Goal: Task Accomplishment & Management: Use online tool/utility

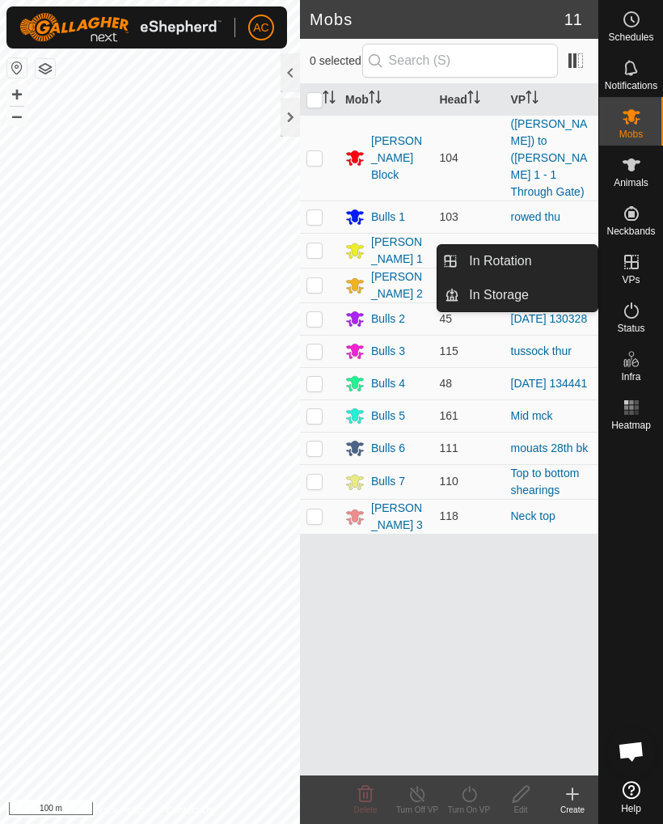
click at [556, 264] on link "In Rotation" at bounding box center [528, 261] width 138 height 32
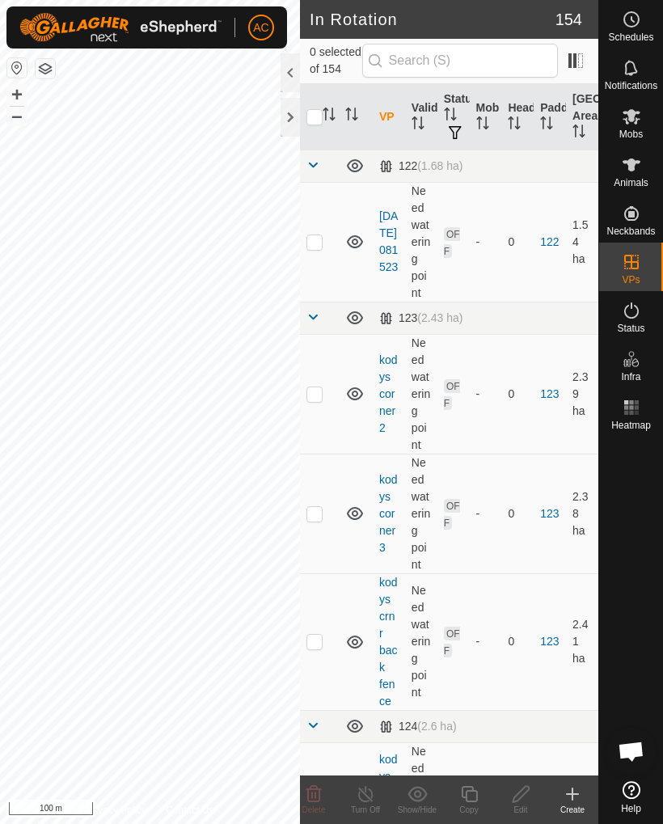
click at [577, 798] on icon at bounding box center [572, 794] width 19 height 19
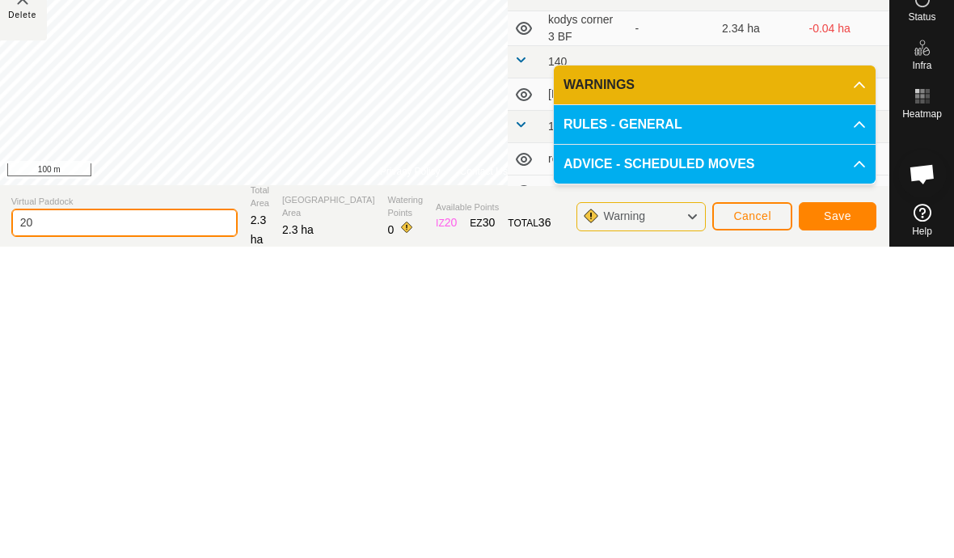
type input "2"
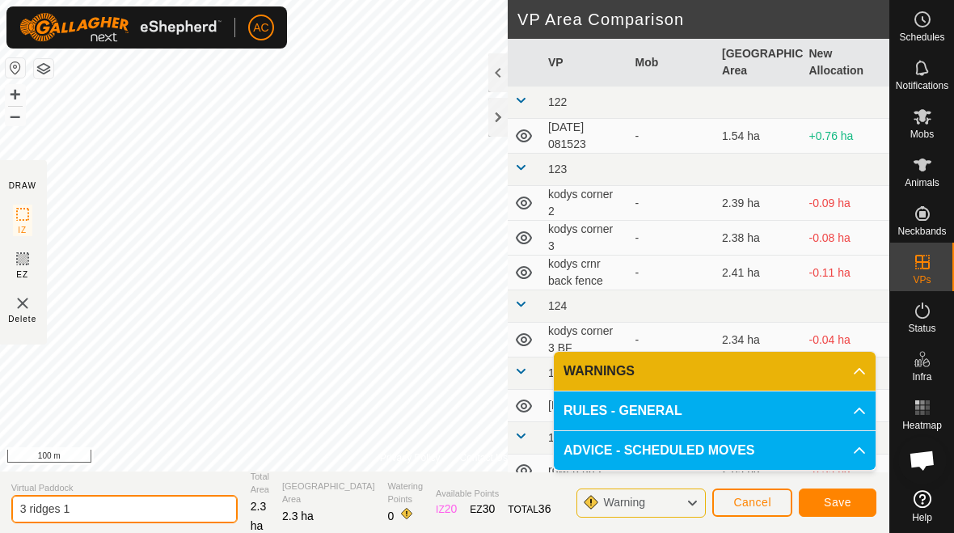
type input "3 ridges 1"
click at [662, 501] on span "Save" at bounding box center [838, 502] width 28 height 13
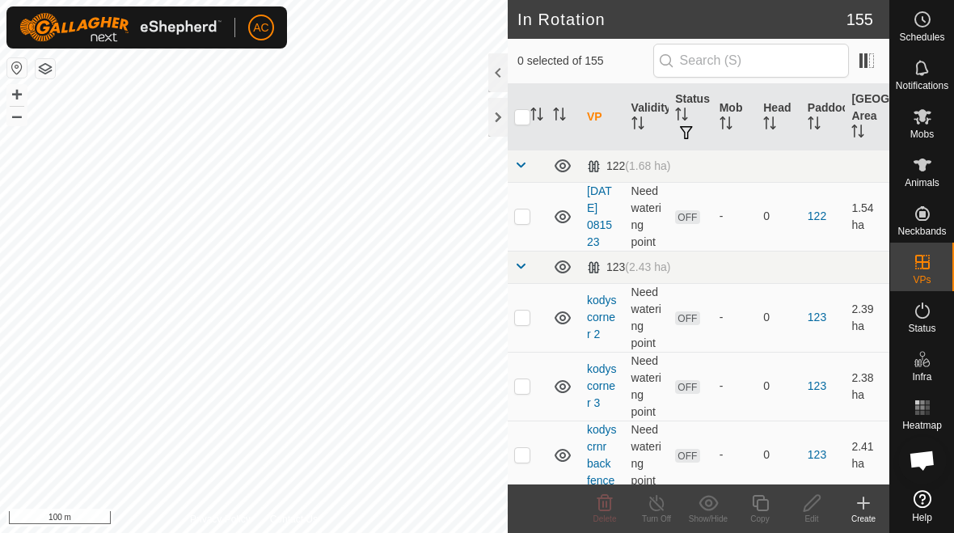
click at [662, 510] on icon at bounding box center [863, 502] width 19 height 19
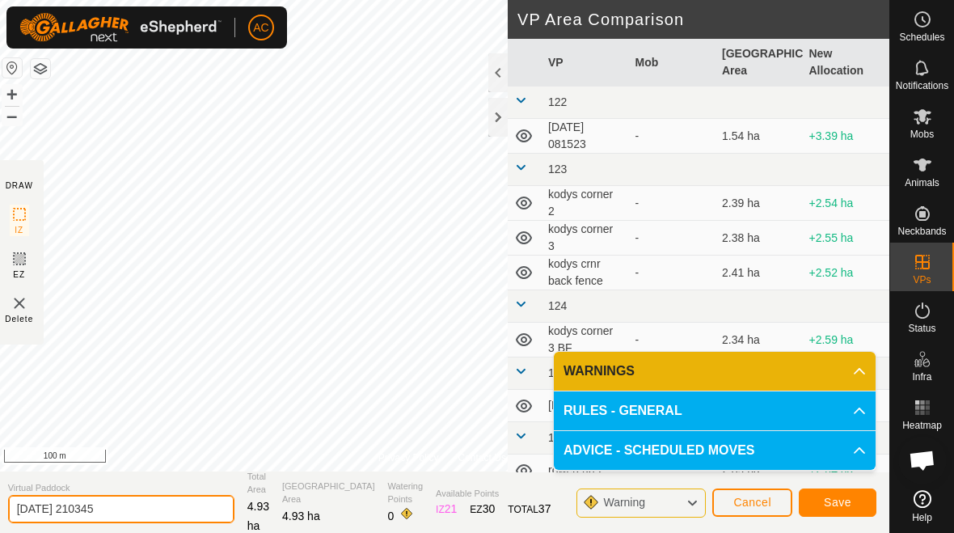
click at [152, 502] on input "[DATE] 210345" at bounding box center [121, 509] width 226 height 28
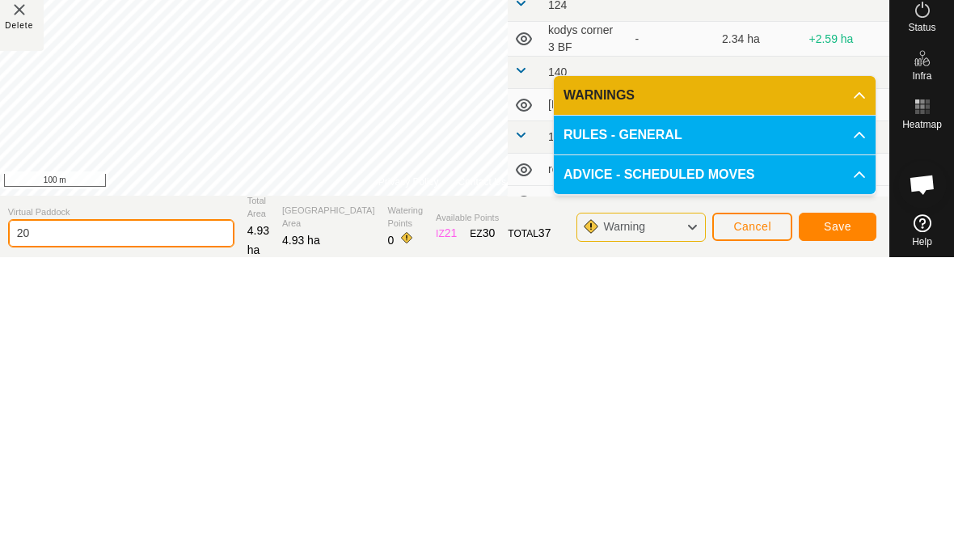
type input "2"
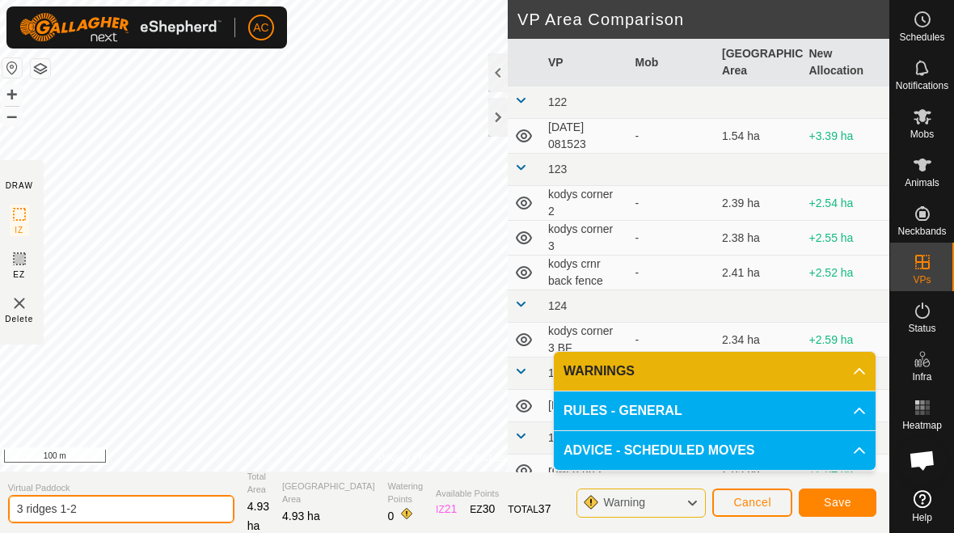
type input "3 ridges 1-2"
click at [662, 501] on span "Save" at bounding box center [838, 502] width 28 height 13
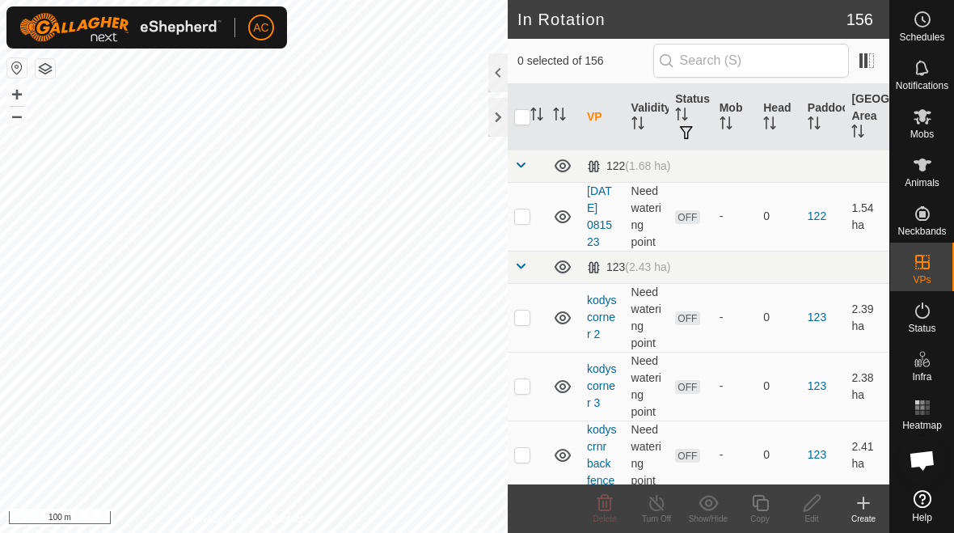
click at [662, 510] on icon at bounding box center [863, 502] width 19 height 19
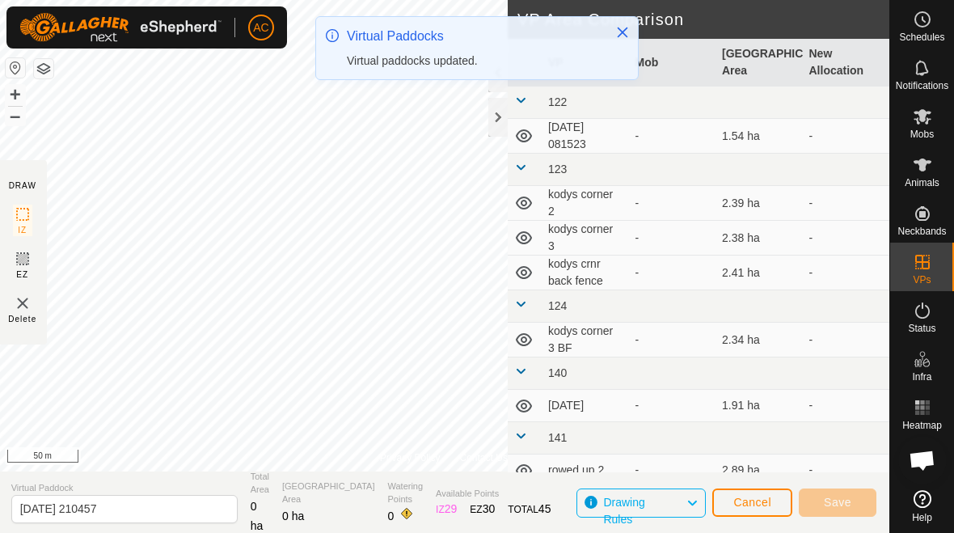
click at [662, 502] on span "Cancel" at bounding box center [753, 502] width 38 height 13
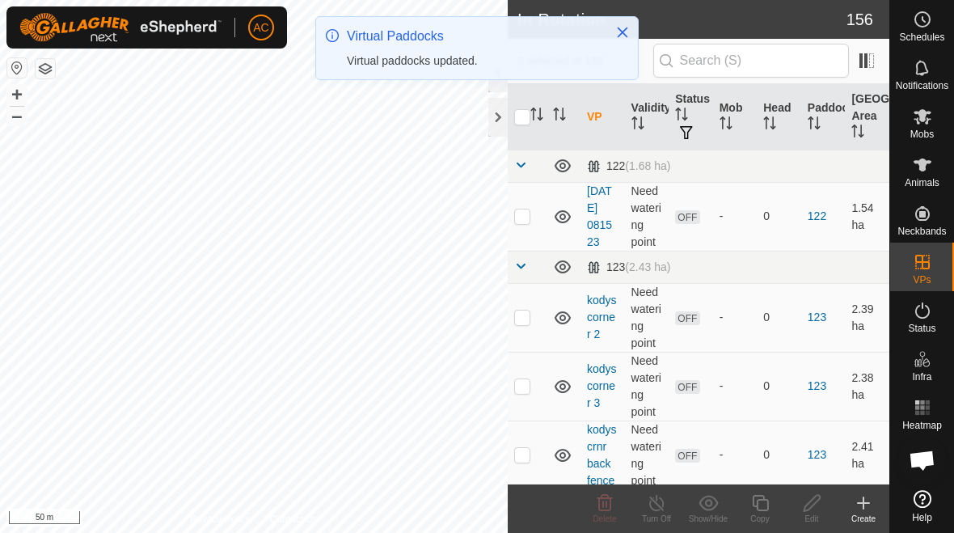
click at [662, 510] on icon at bounding box center [863, 502] width 19 height 19
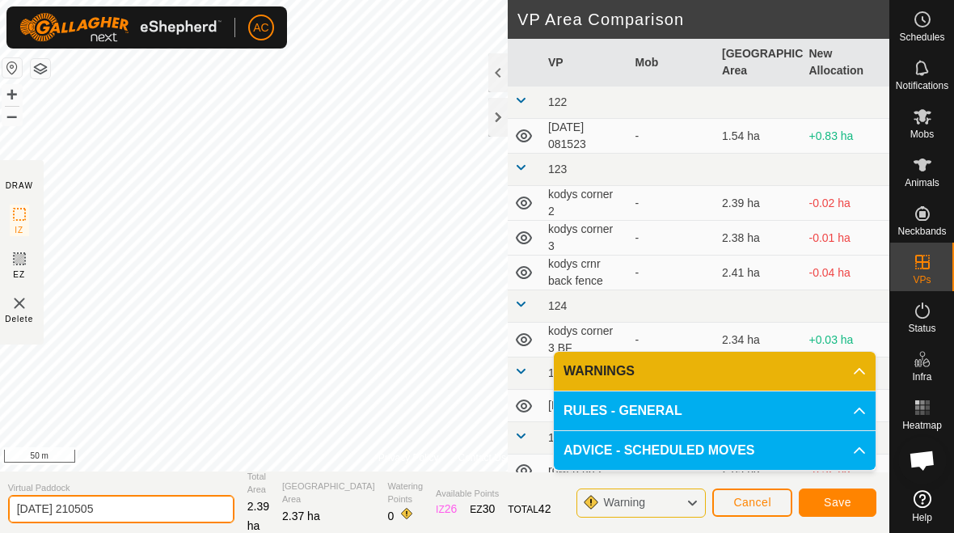
click at [133, 504] on input "[DATE] 210505" at bounding box center [121, 509] width 226 height 28
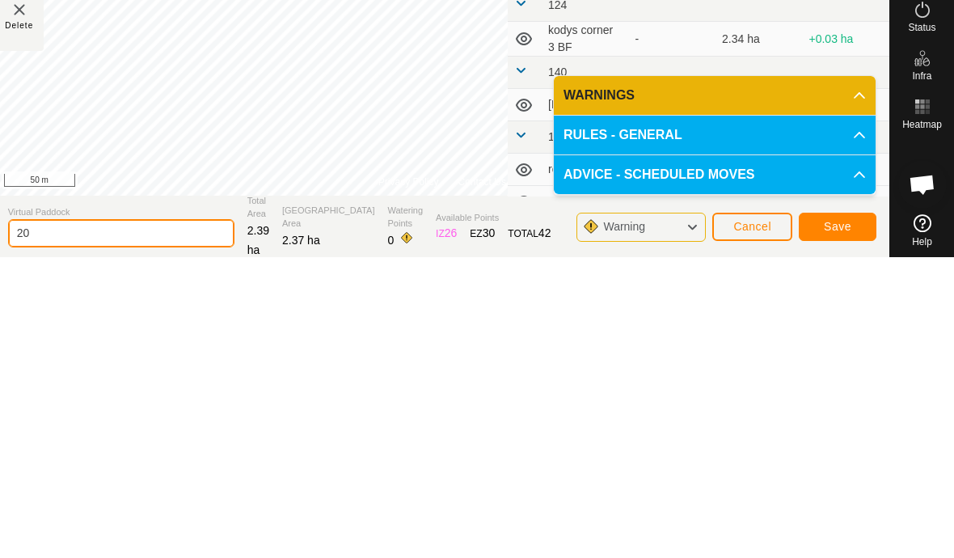
type input "2"
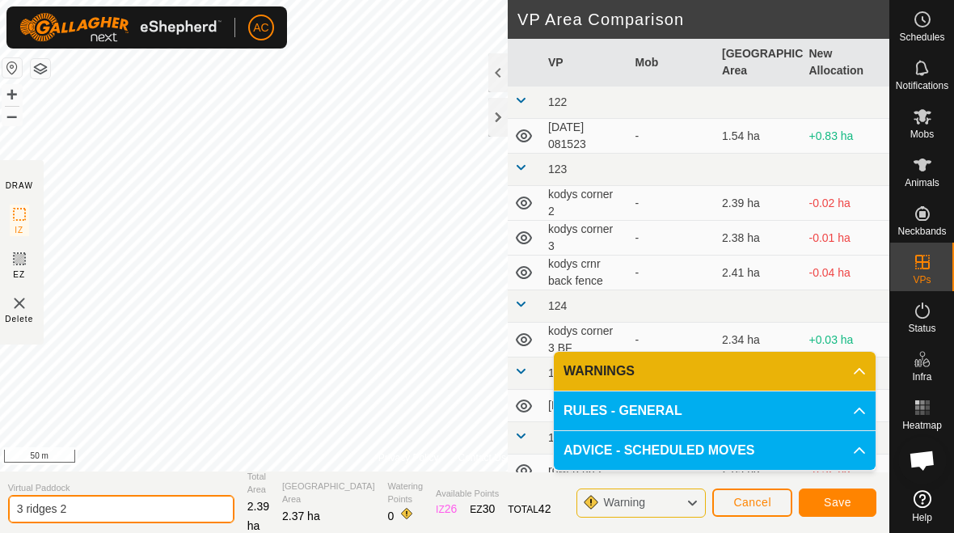
type input "3 ridges 2"
click at [662, 499] on span "Save" at bounding box center [838, 502] width 28 height 13
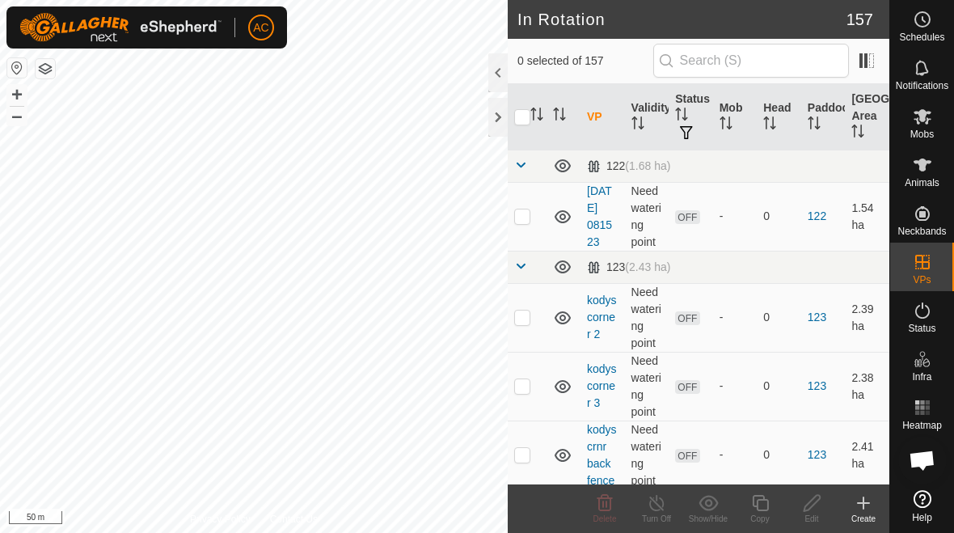
click at [662, 509] on icon at bounding box center [863, 502] width 19 height 19
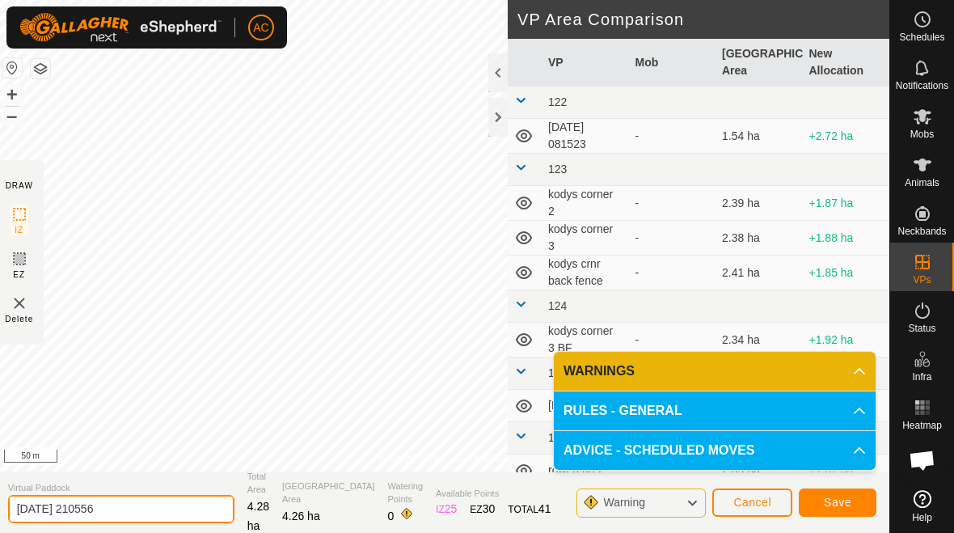
click at [153, 514] on input "[DATE] 210556" at bounding box center [121, 509] width 226 height 28
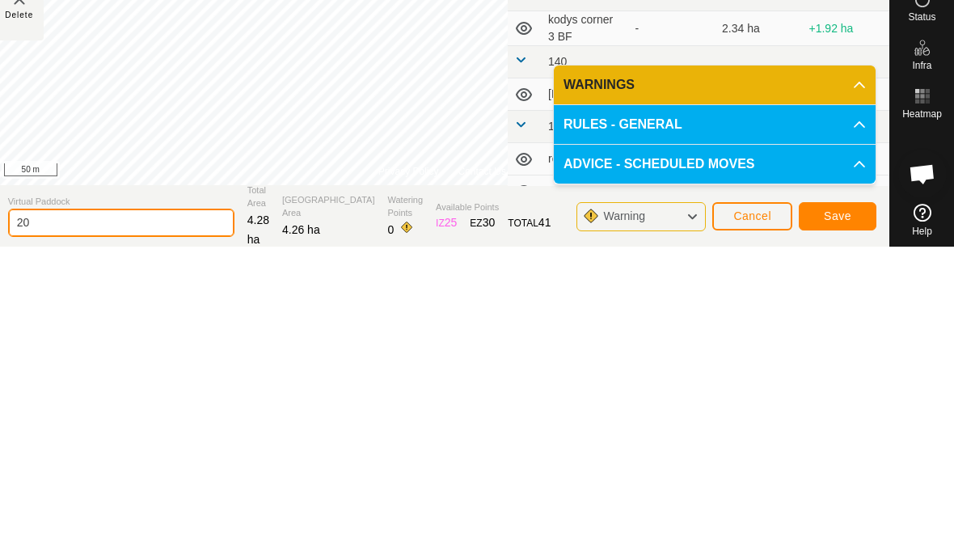
type input "2"
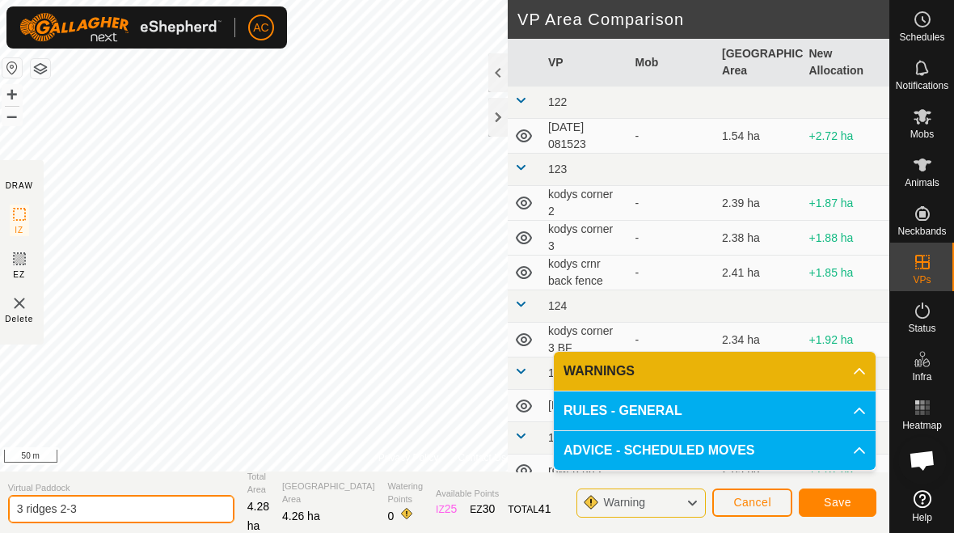
type input "3 ridges 2-3"
click at [662, 505] on span "Save" at bounding box center [838, 502] width 28 height 13
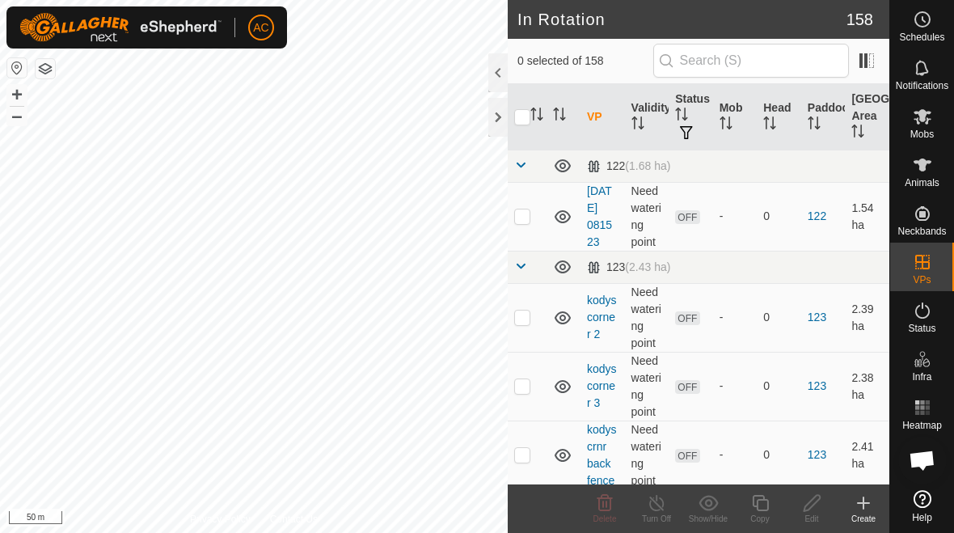
click at [662, 511] on icon at bounding box center [863, 502] width 19 height 19
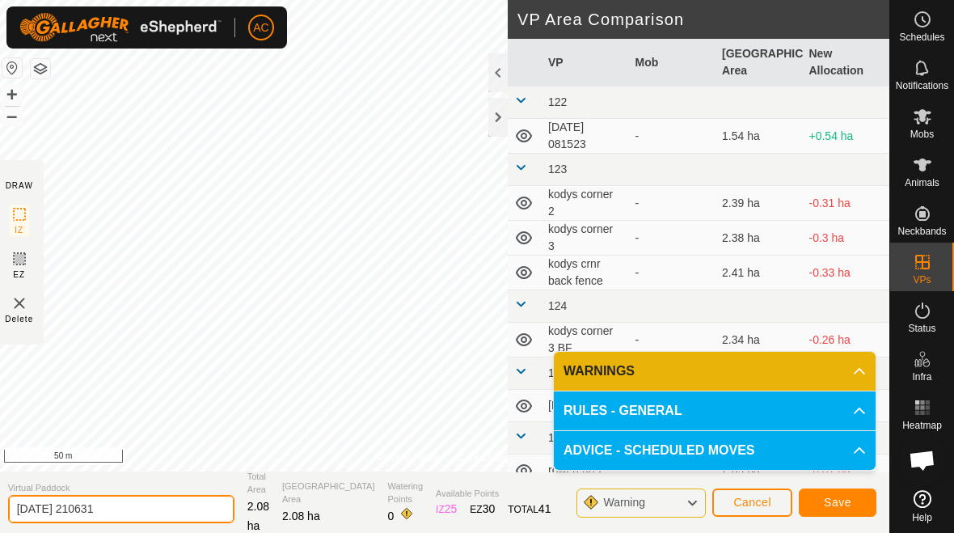
click at [141, 506] on input "[DATE] 210631" at bounding box center [121, 509] width 226 height 28
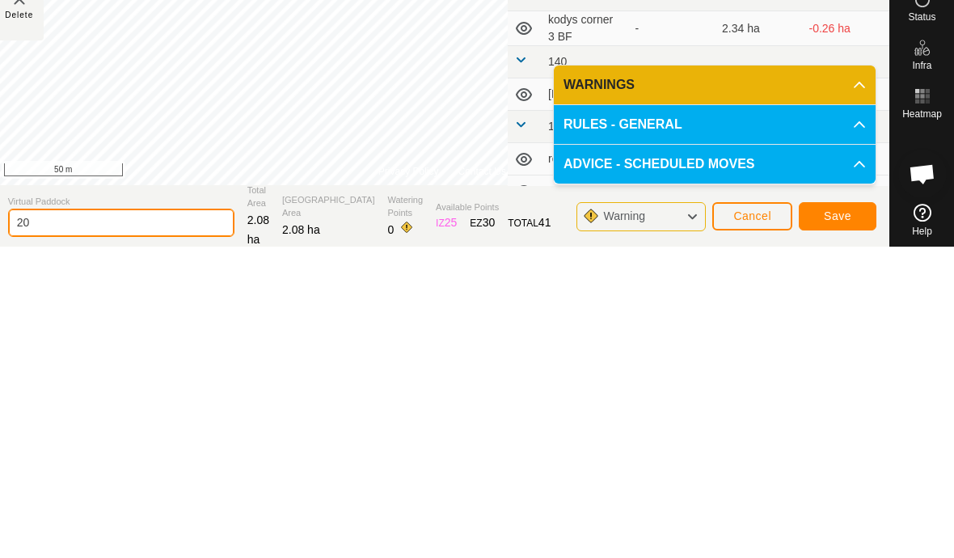
type input "2"
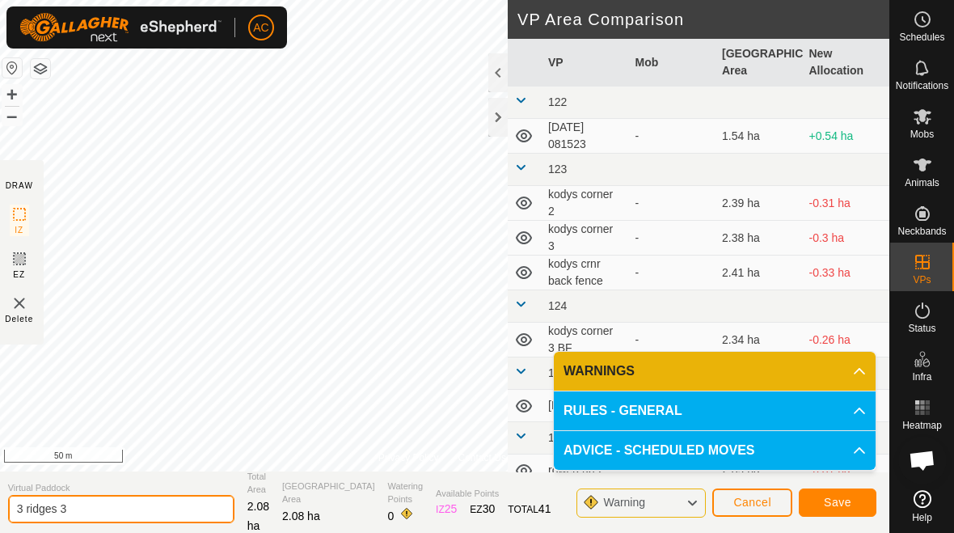
type input "3 ridges 3"
click at [662, 503] on span "Save" at bounding box center [838, 502] width 28 height 13
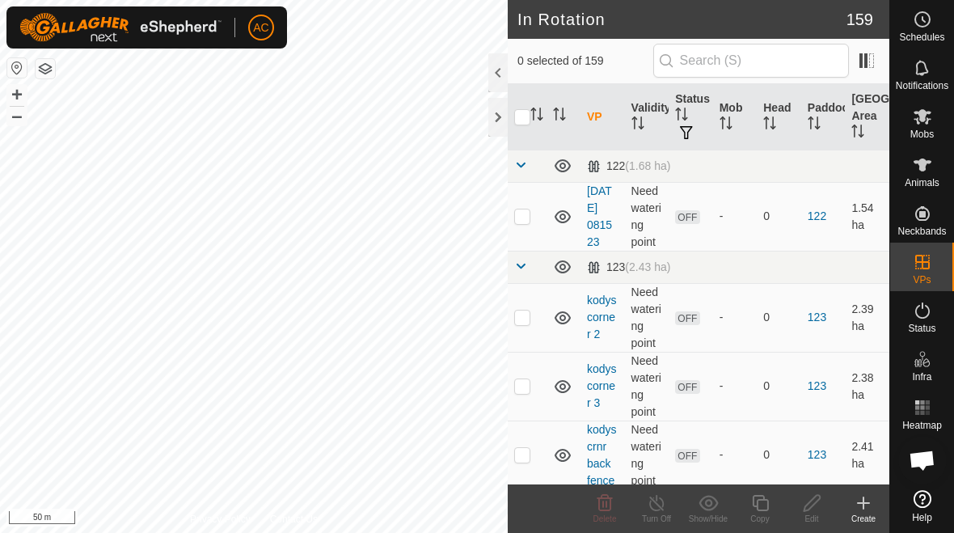
click at [662, 513] on div "Create" at bounding box center [864, 519] width 52 height 12
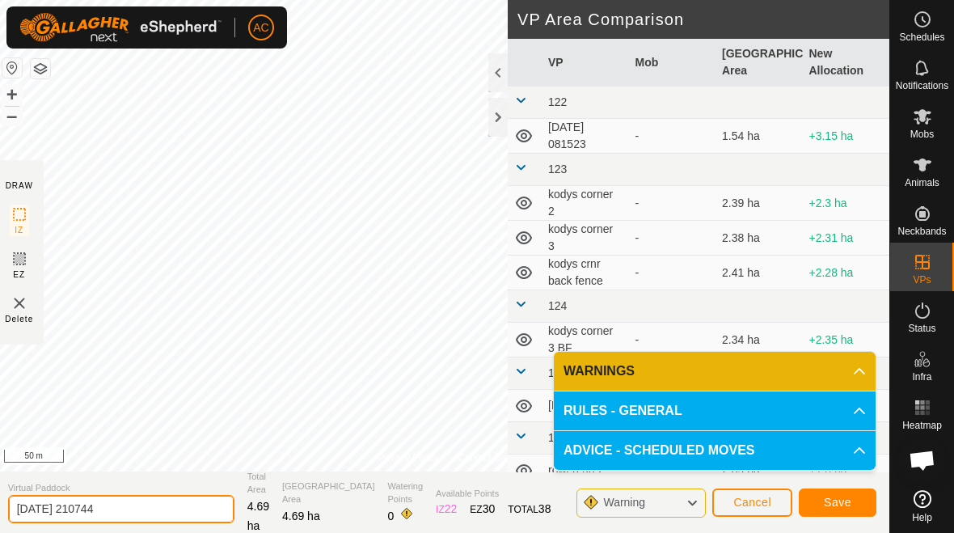
click at [146, 510] on input "[DATE] 210744" at bounding box center [121, 509] width 226 height 28
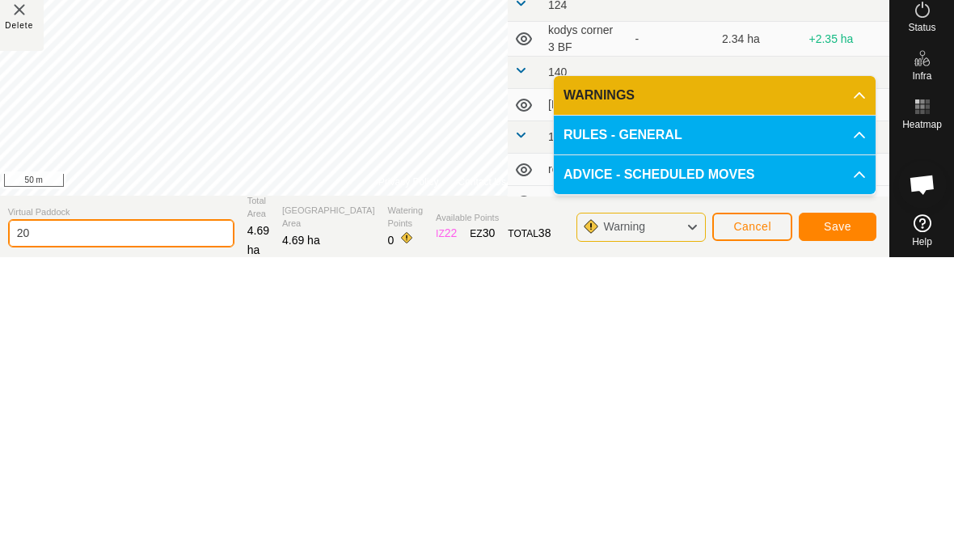
type input "2"
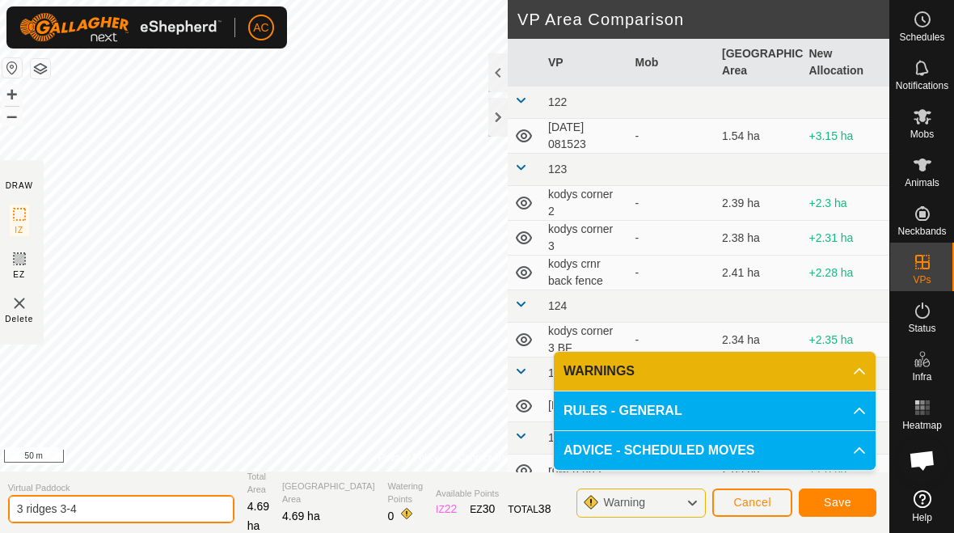
type input "3 ridges 3-4"
click at [662, 505] on span "Save" at bounding box center [838, 502] width 28 height 13
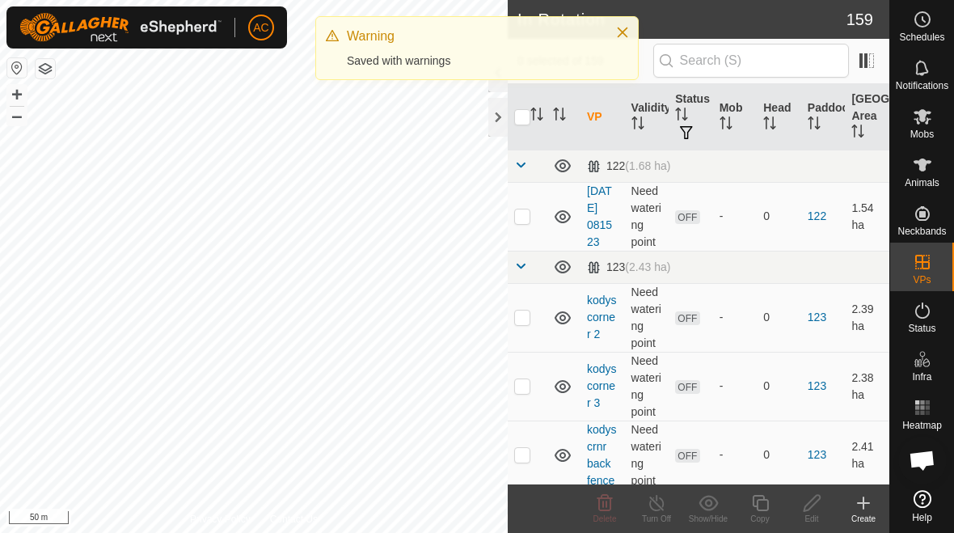
click at [662, 509] on icon at bounding box center [863, 502] width 19 height 19
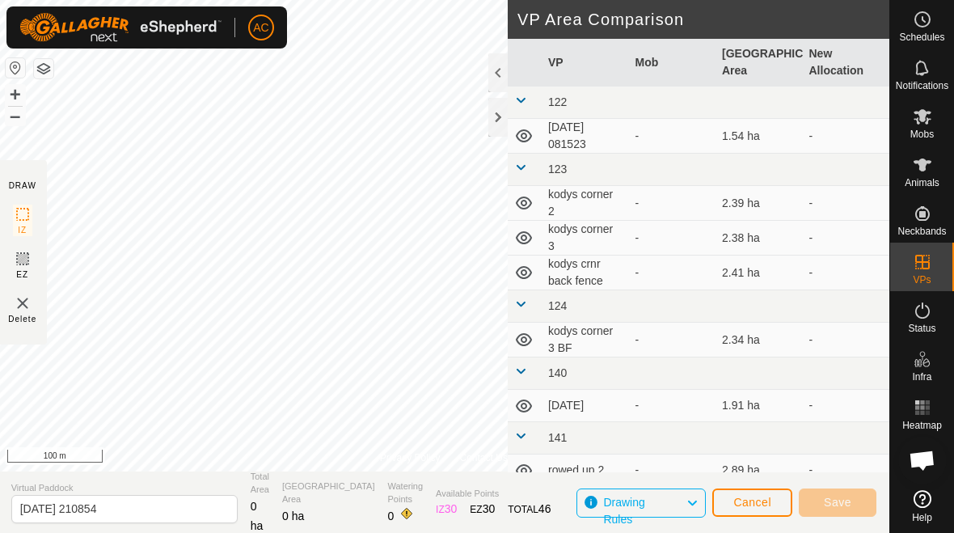
click at [662, 497] on span "Cancel" at bounding box center [753, 502] width 38 height 13
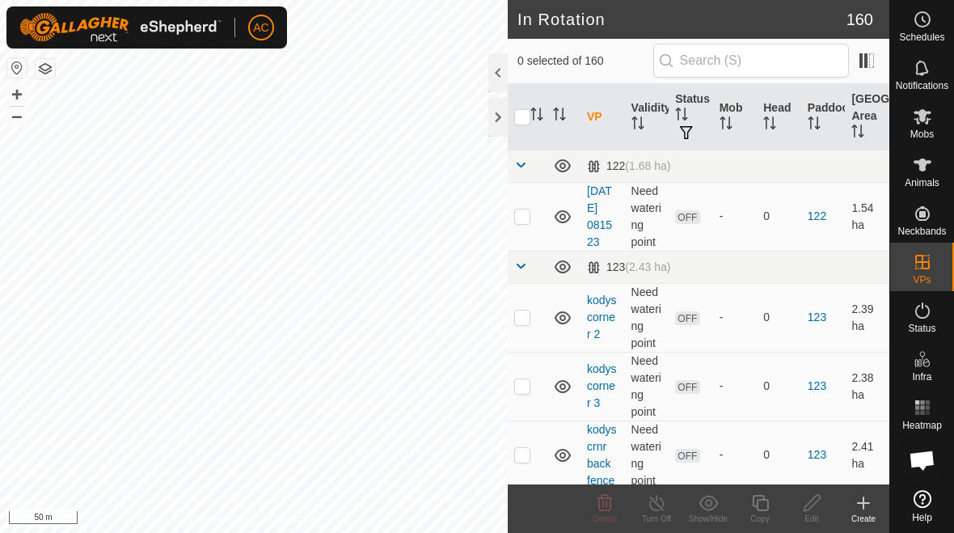
click at [662, 510] on icon at bounding box center [863, 502] width 19 height 19
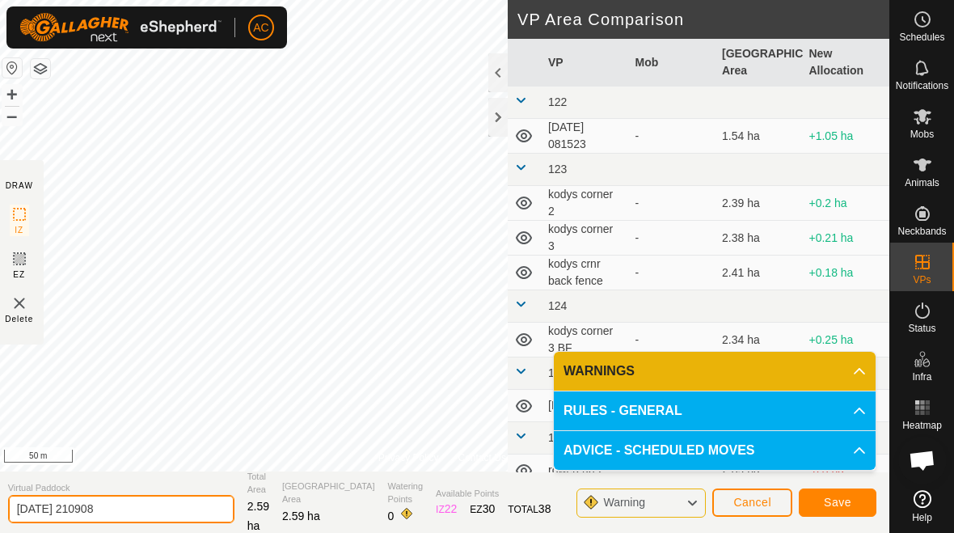
click at [137, 506] on input "[DATE] 210908" at bounding box center [121, 509] width 226 height 28
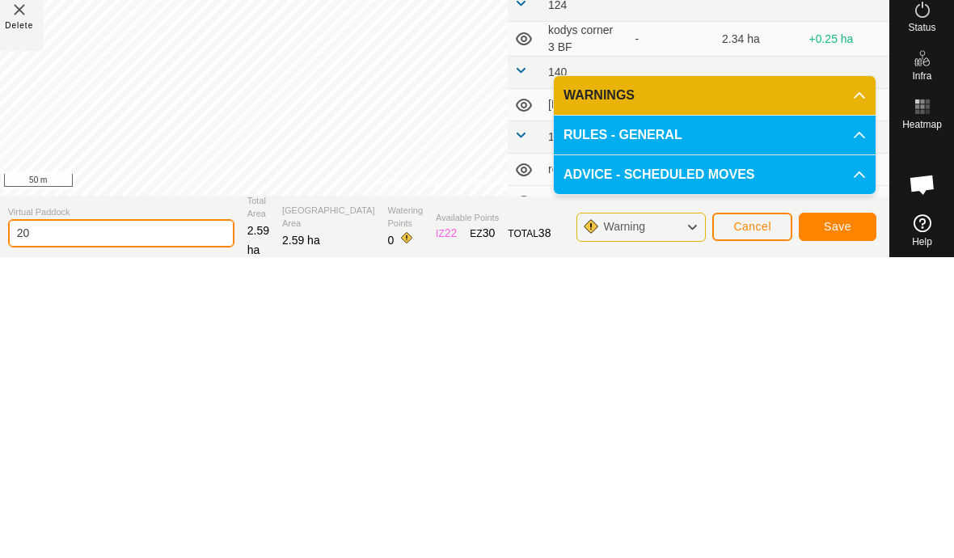
type input "2"
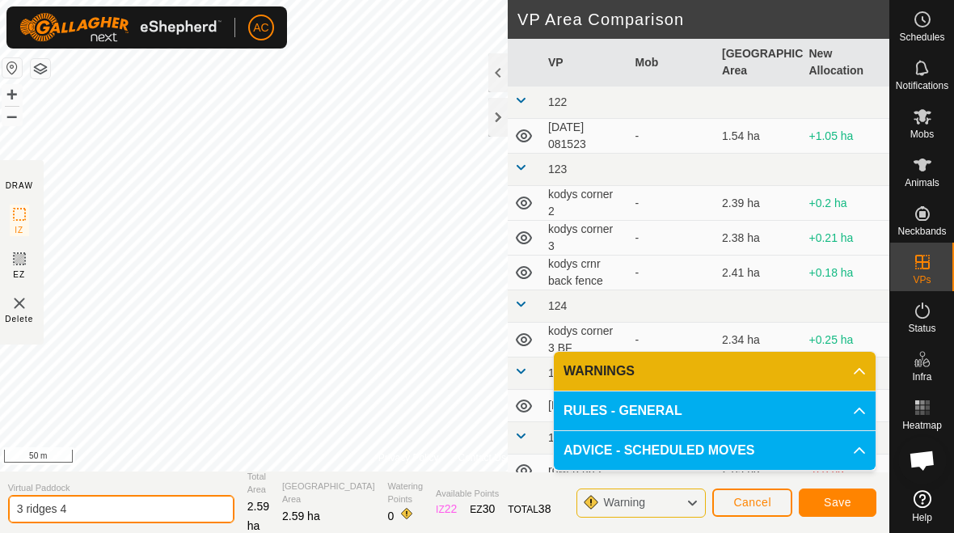
type input "3 ridges 4"
click at [662, 496] on span "Save" at bounding box center [838, 502] width 28 height 13
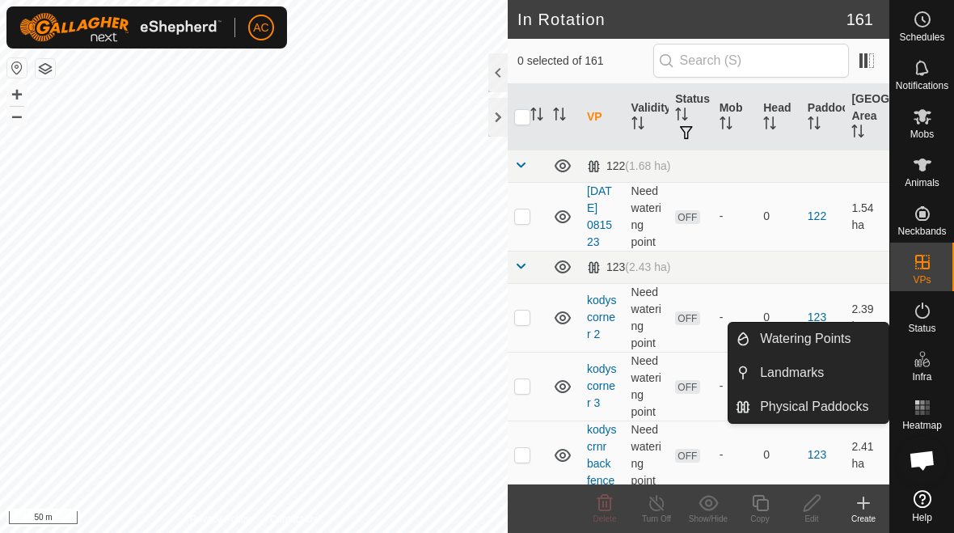
click at [662, 334] on span "Watering Points" at bounding box center [805, 338] width 91 height 19
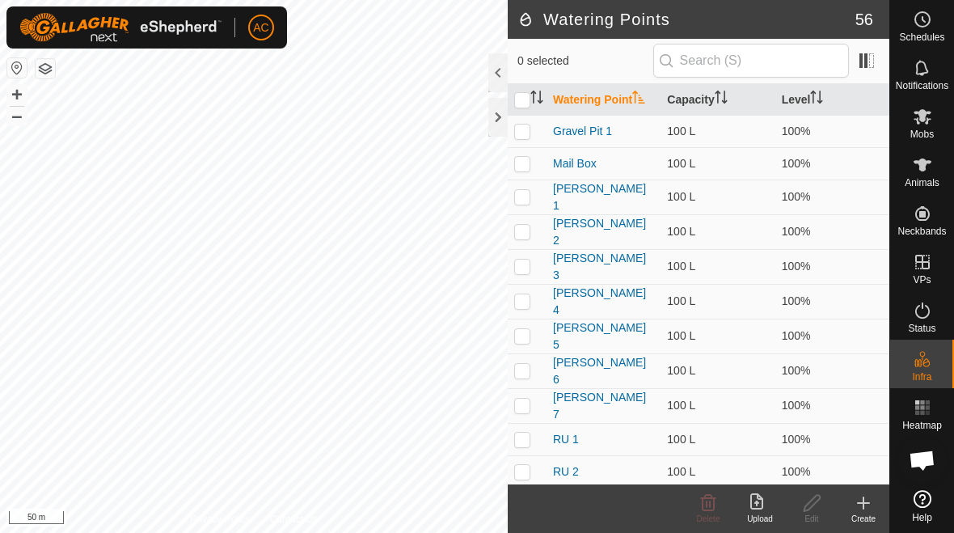
click at [662, 511] on icon at bounding box center [863, 502] width 19 height 19
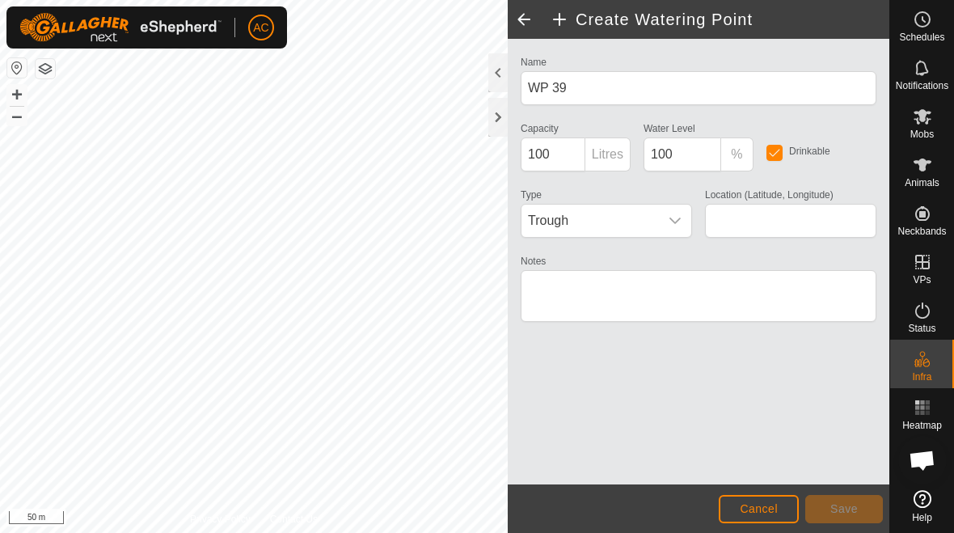
type input "-45.927779, 167.798313"
click at [662, 504] on button "Save" at bounding box center [845, 509] width 78 height 28
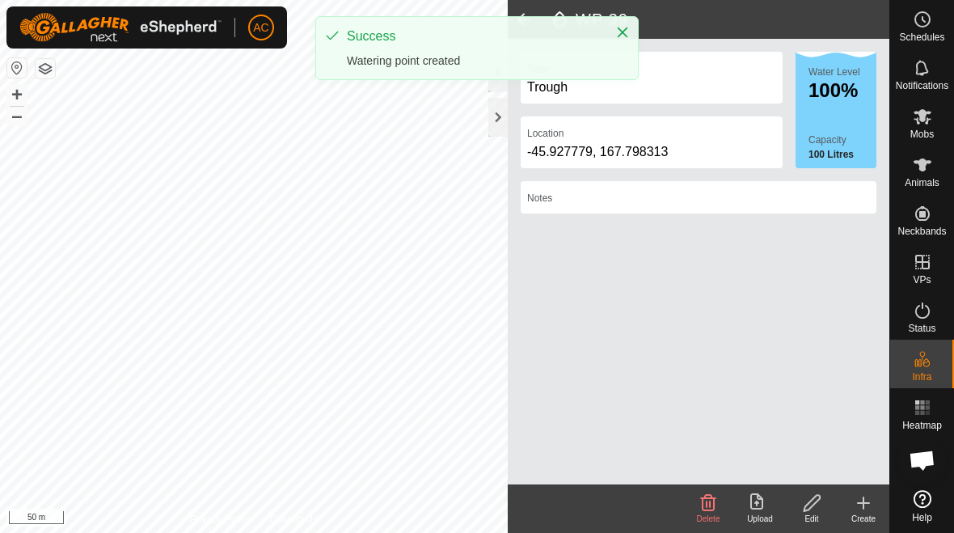
click at [662, 510] on icon at bounding box center [863, 502] width 19 height 19
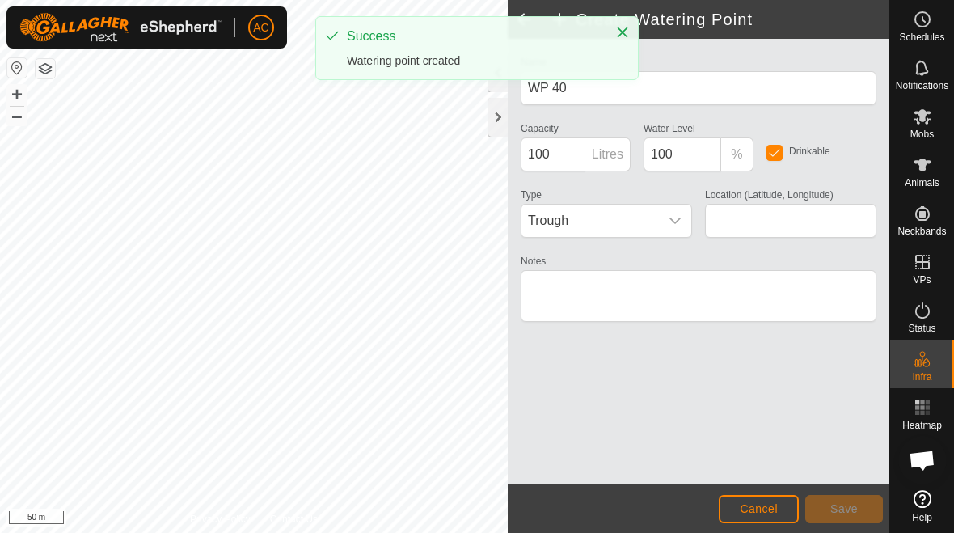
type input "-45.928309, 167.796863"
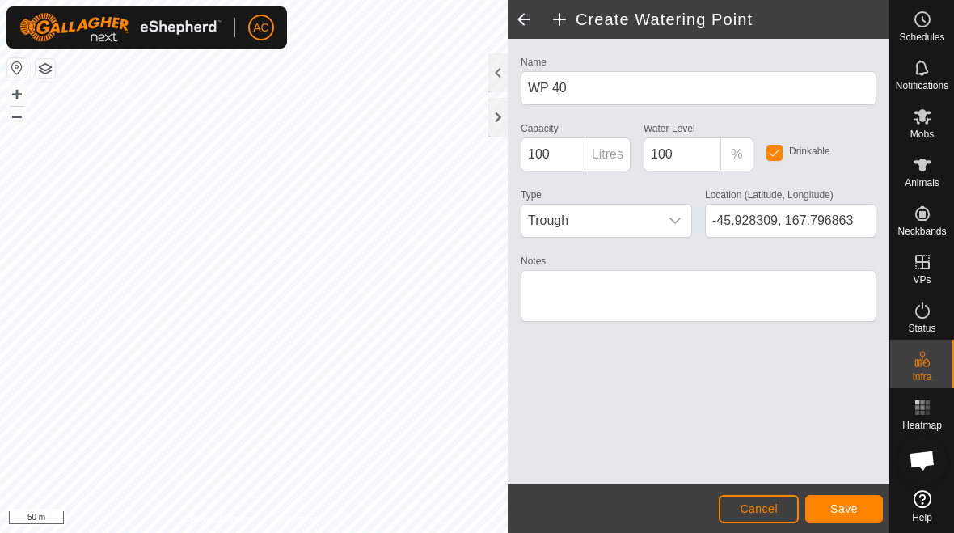
click at [662, 512] on span "Save" at bounding box center [845, 508] width 28 height 13
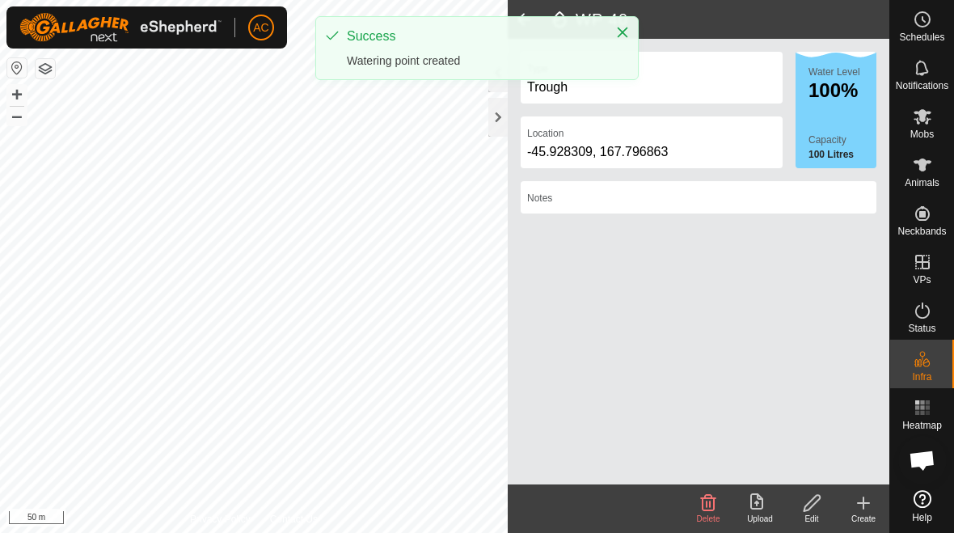
click at [617, 40] on button "Close" at bounding box center [623, 32] width 23 height 23
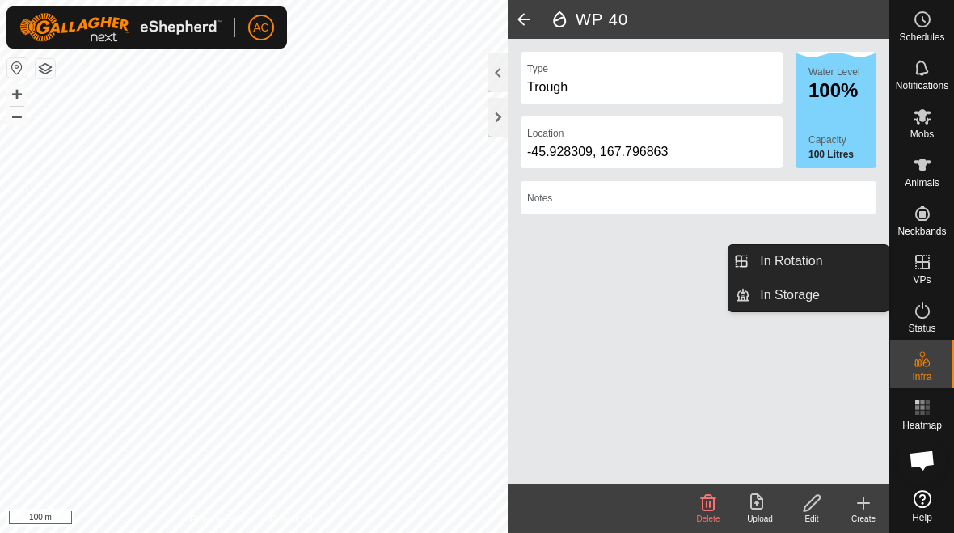
click at [662, 262] on link "In Rotation" at bounding box center [820, 261] width 138 height 32
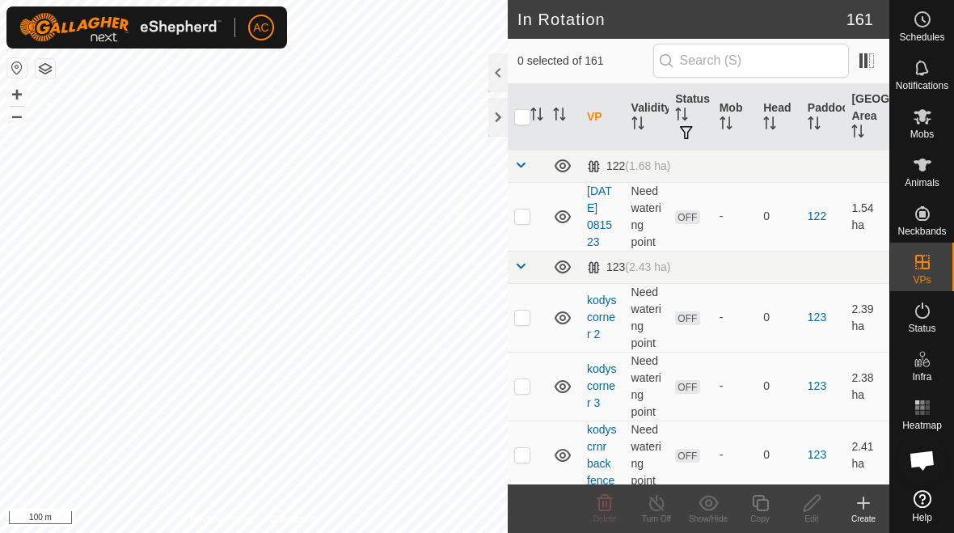
click at [662, 498] on icon at bounding box center [864, 502] width 0 height 11
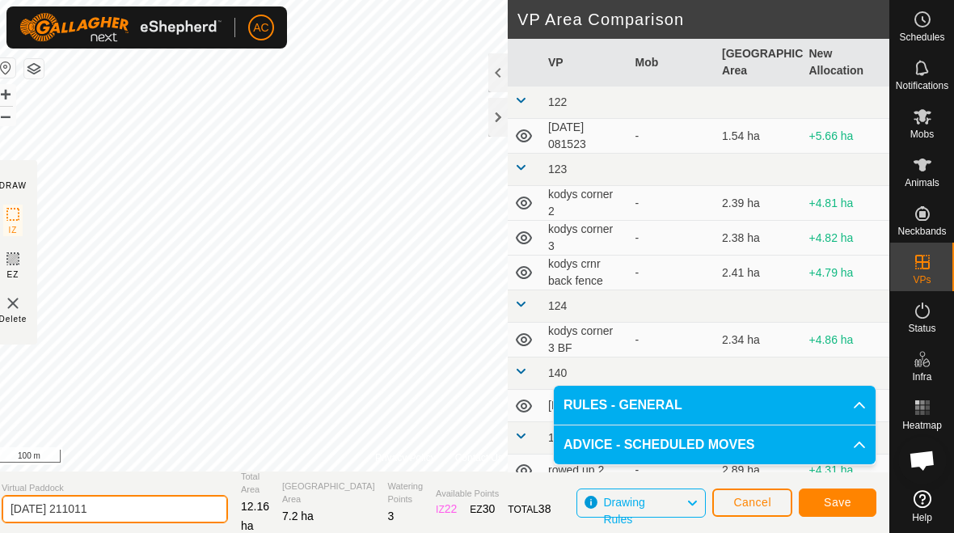
click at [145, 510] on input "[DATE] 211011" at bounding box center [115, 509] width 226 height 28
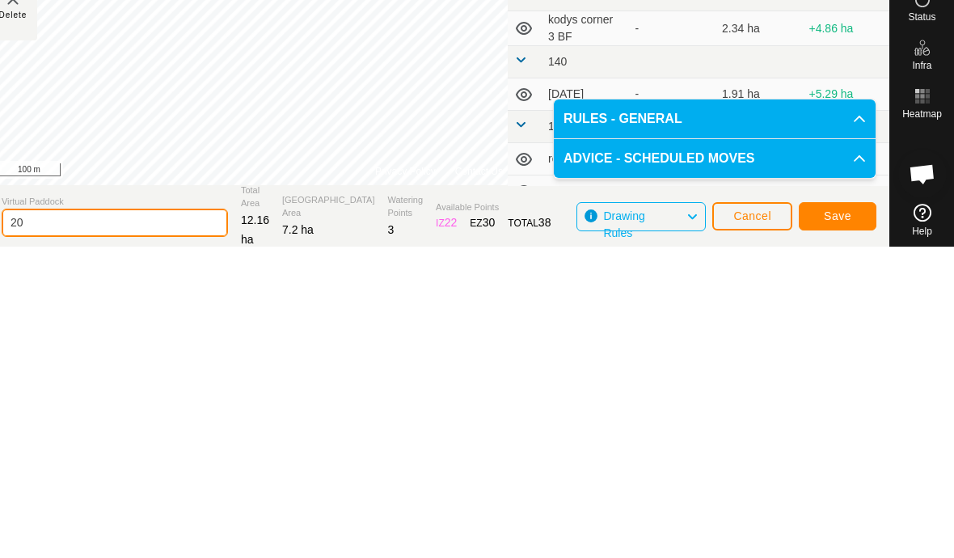
type input "2"
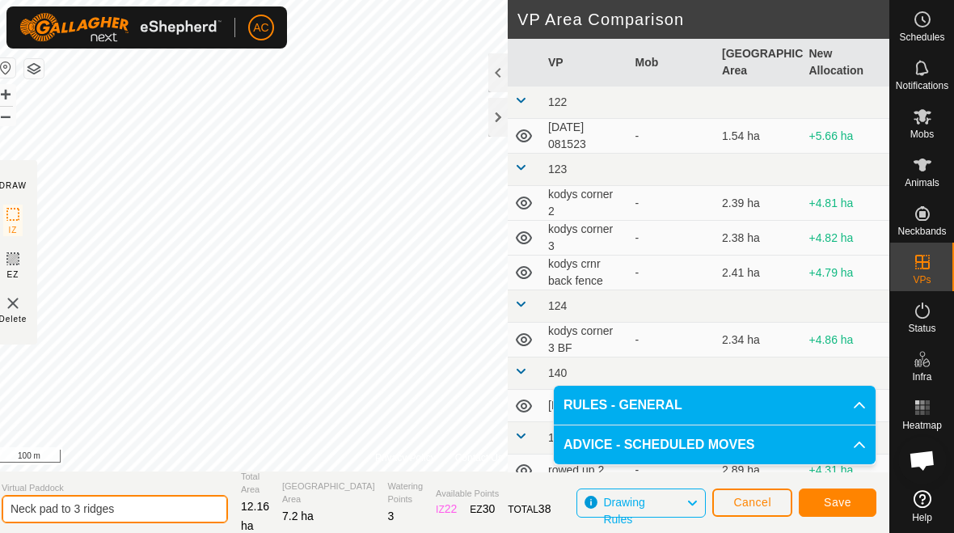
type input "Neck pad to 3 ridges"
click at [662, 504] on span "Save" at bounding box center [838, 502] width 28 height 13
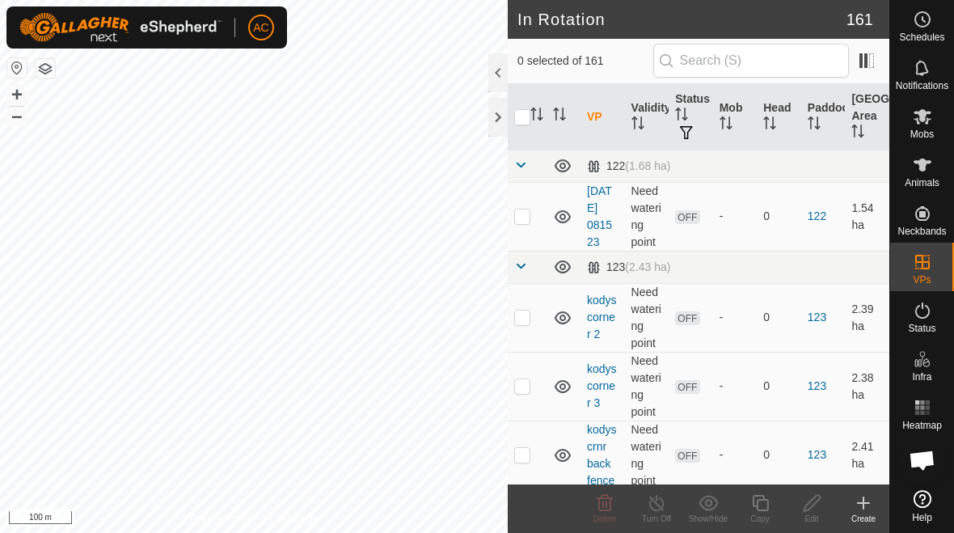
click at [629, 26] on button "Close" at bounding box center [623, 30] width 23 height 23
click at [503, 118] on div at bounding box center [498, 117] width 19 height 39
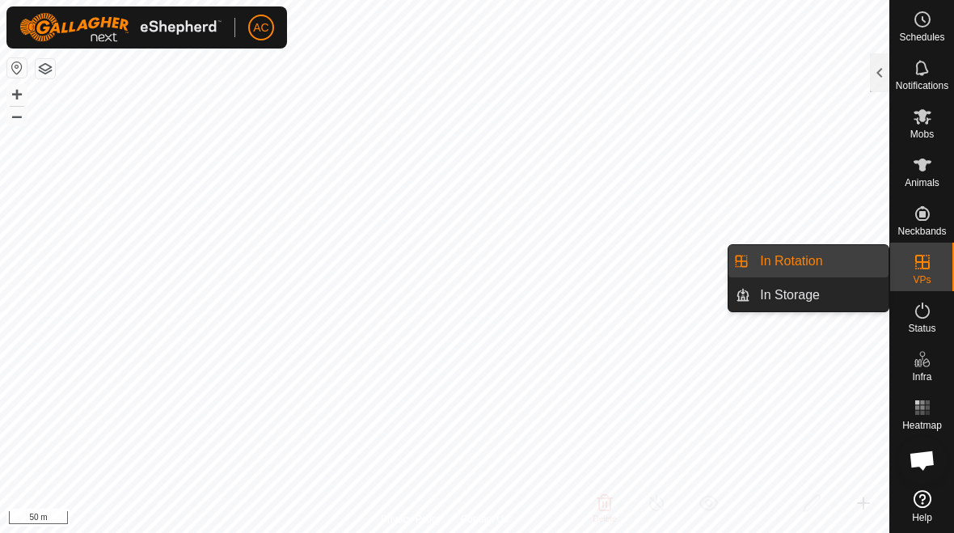
click at [662, 77] on div at bounding box center [879, 72] width 19 height 39
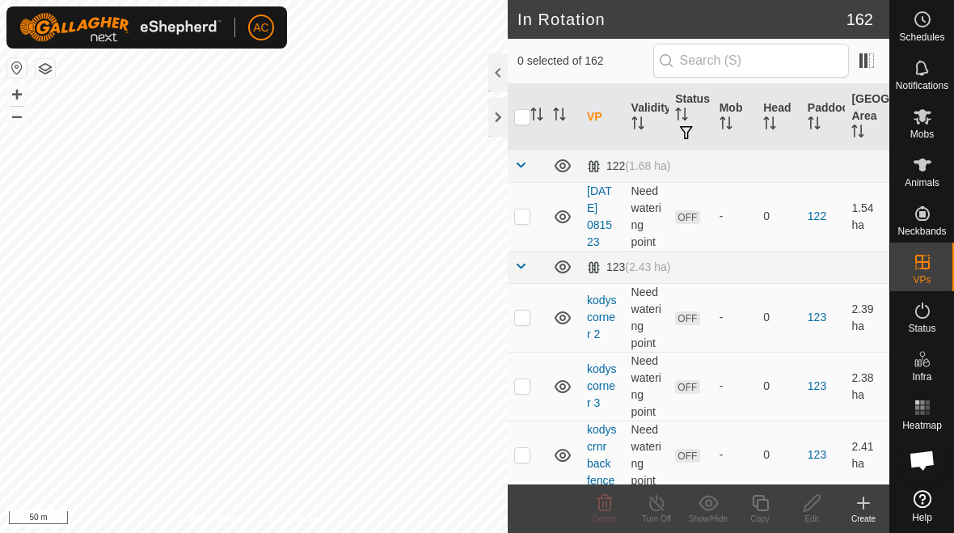
click at [662, 501] on icon at bounding box center [863, 502] width 19 height 19
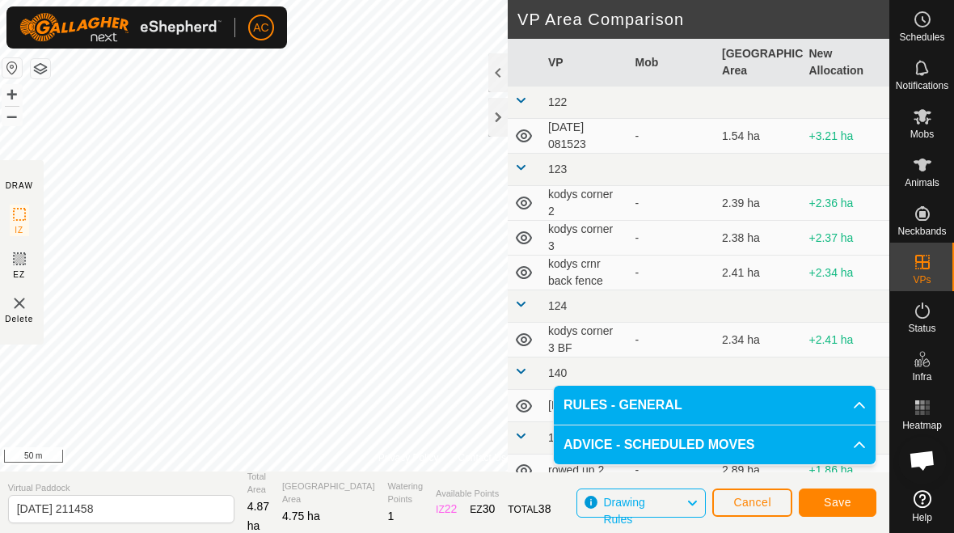
click at [662, 505] on span "Save" at bounding box center [838, 502] width 28 height 13
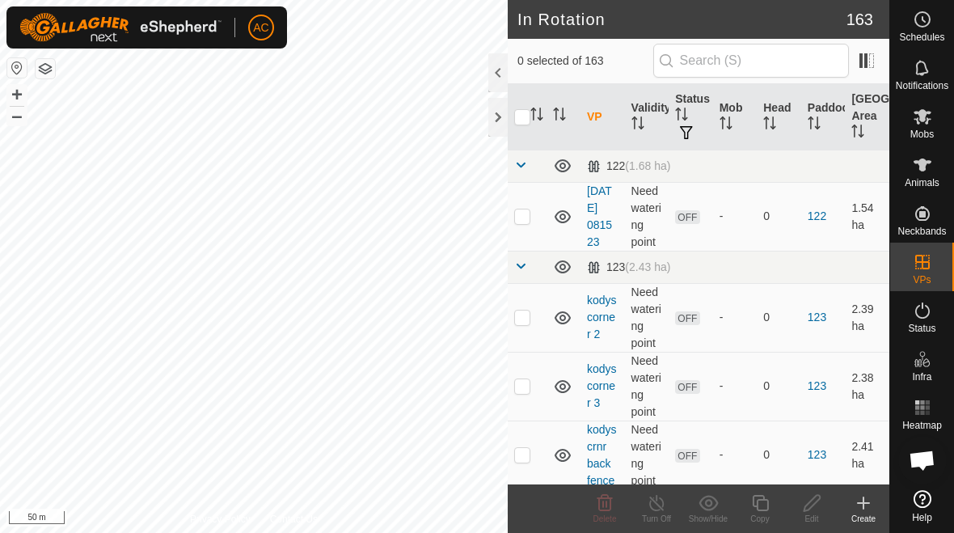
click at [662, 514] on div "Create" at bounding box center [864, 519] width 52 height 12
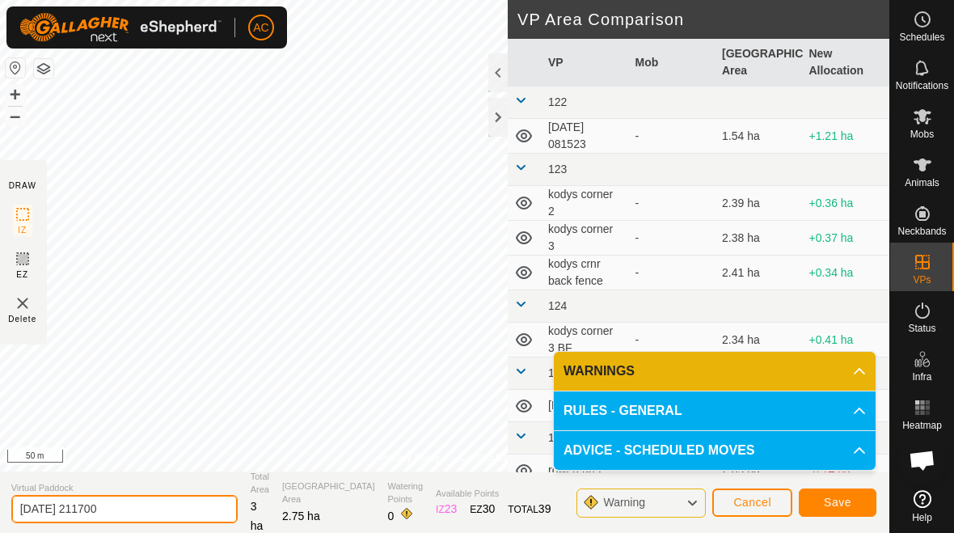
click at [148, 509] on input "[DATE] 211700" at bounding box center [124, 509] width 226 height 28
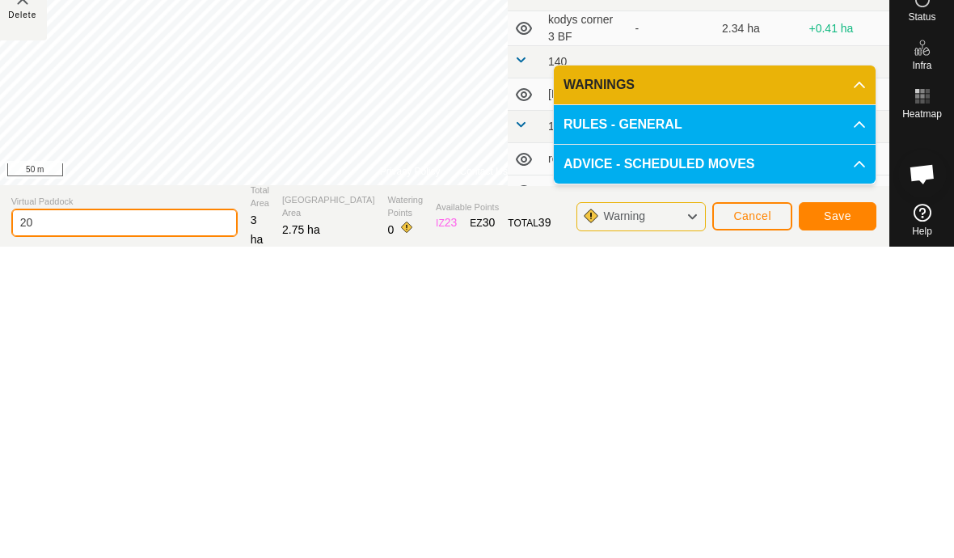
type input "2"
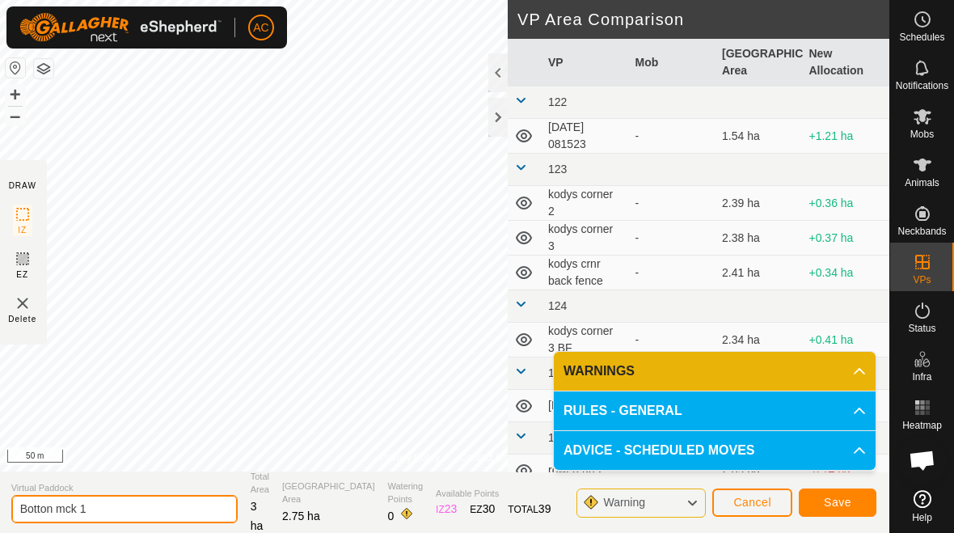
type input "Botton mck 1"
click at [662, 499] on span "Save" at bounding box center [838, 502] width 28 height 13
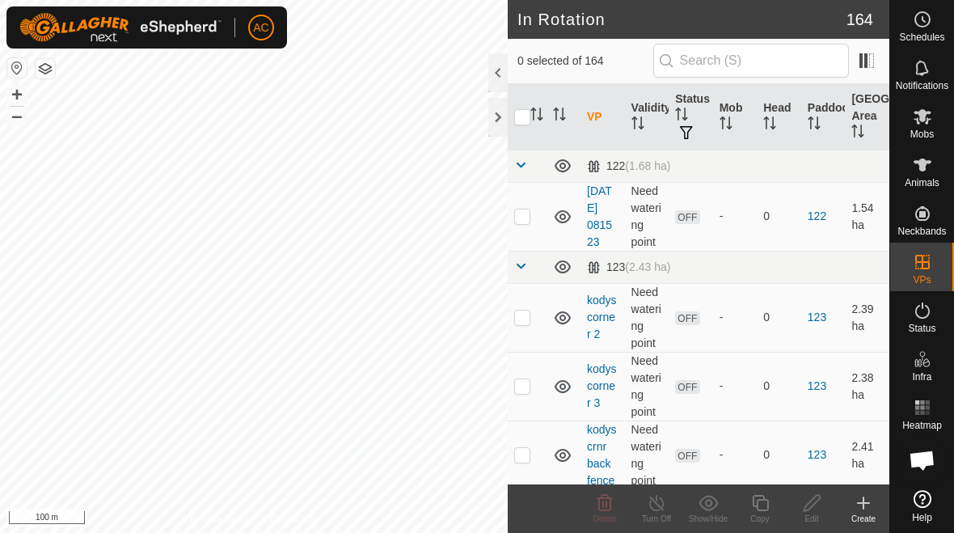
click at [662, 502] on icon at bounding box center [863, 502] width 19 height 19
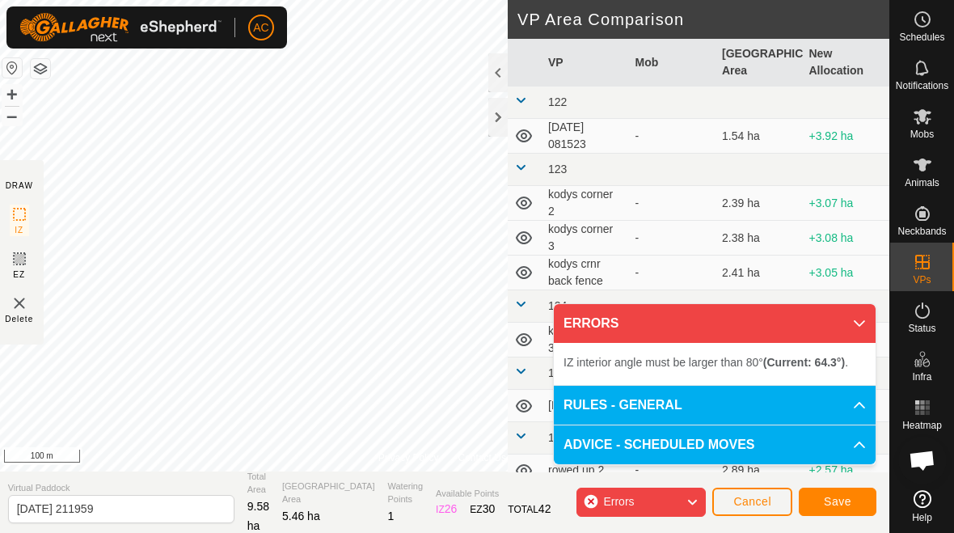
click at [662, 492] on button "Cancel" at bounding box center [753, 502] width 80 height 28
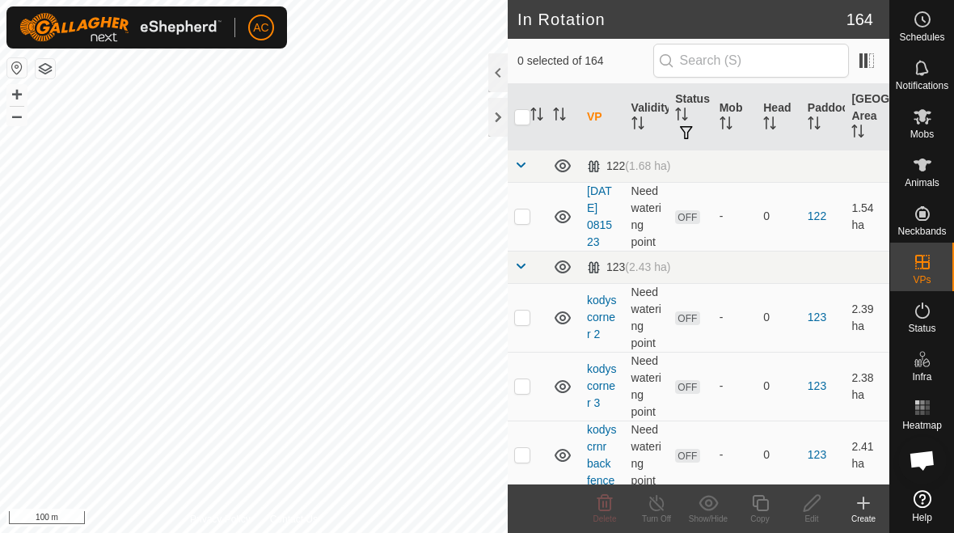
click at [662, 500] on icon at bounding box center [863, 502] width 19 height 19
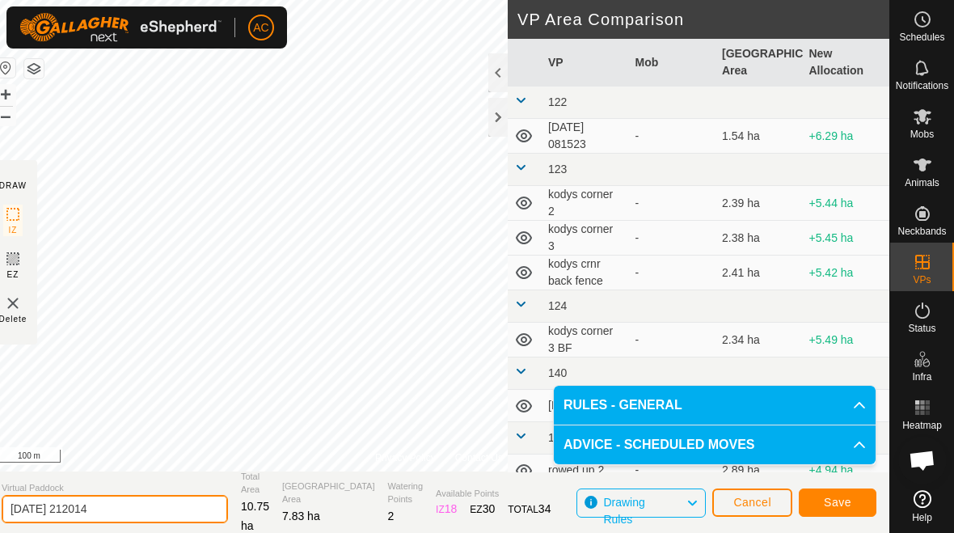
click at [152, 505] on input "[DATE] 212014" at bounding box center [115, 509] width 226 height 28
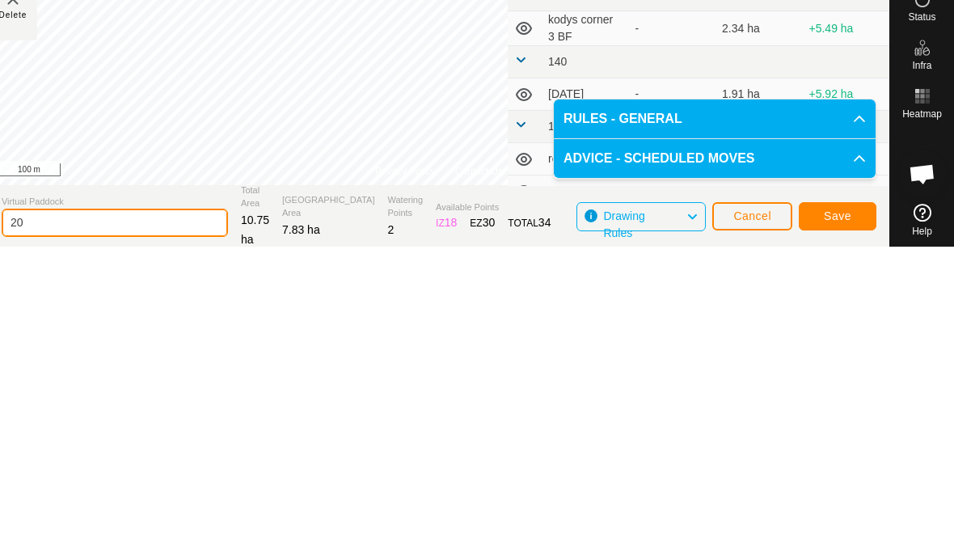
type input "2"
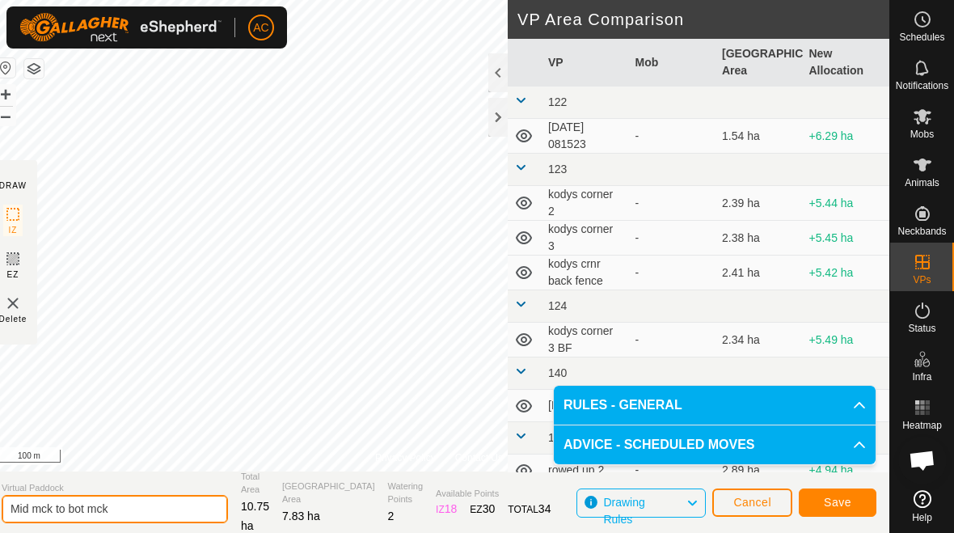
type input "Mid mck to bot mck"
click at [662, 497] on span "Save" at bounding box center [838, 502] width 28 height 13
